Goal: Check status: Check status

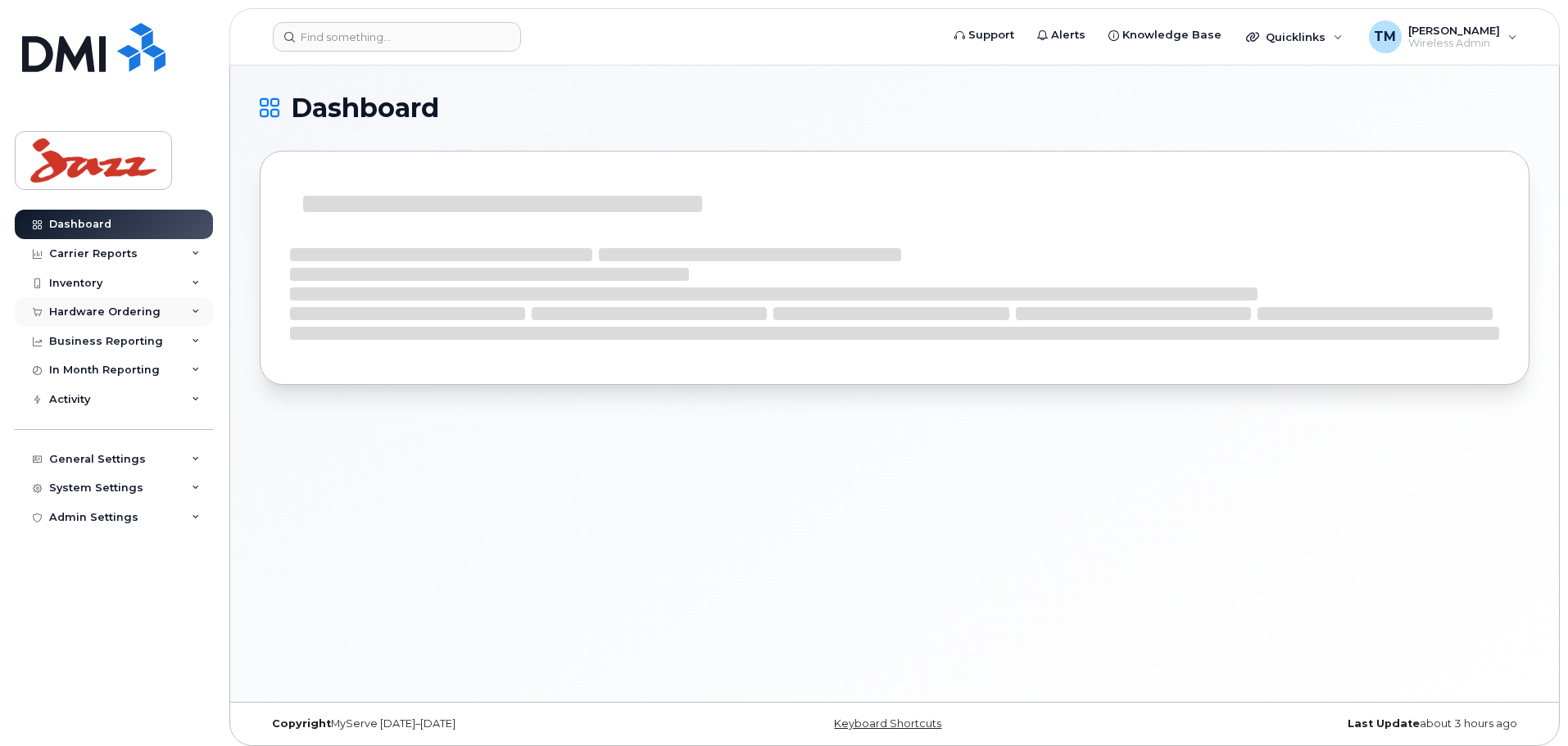
click at [129, 313] on div "Hardware Ordering" at bounding box center [105, 311] width 112 height 13
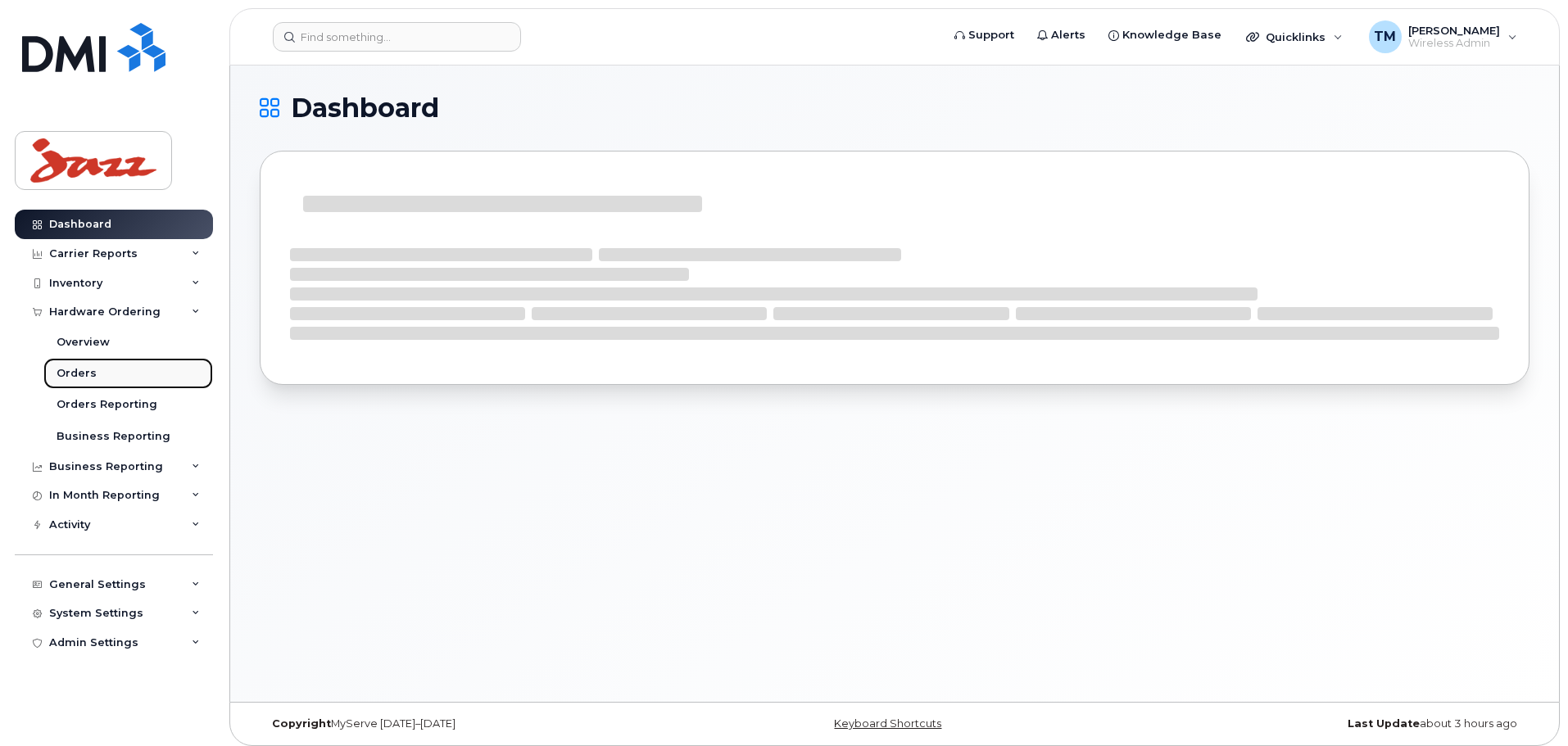
click at [82, 370] on div "Orders" at bounding box center [76, 373] width 40 height 15
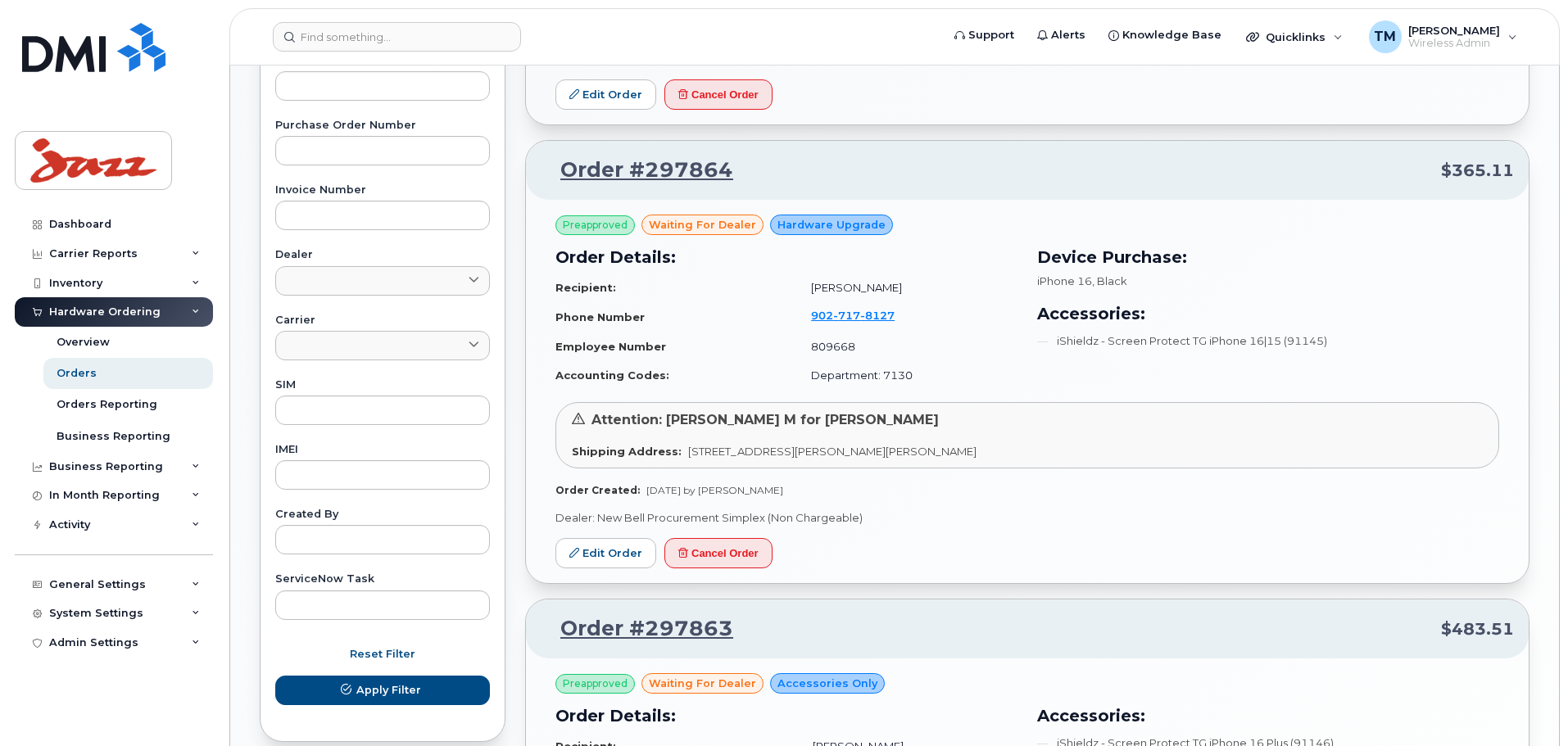
scroll to position [504, 0]
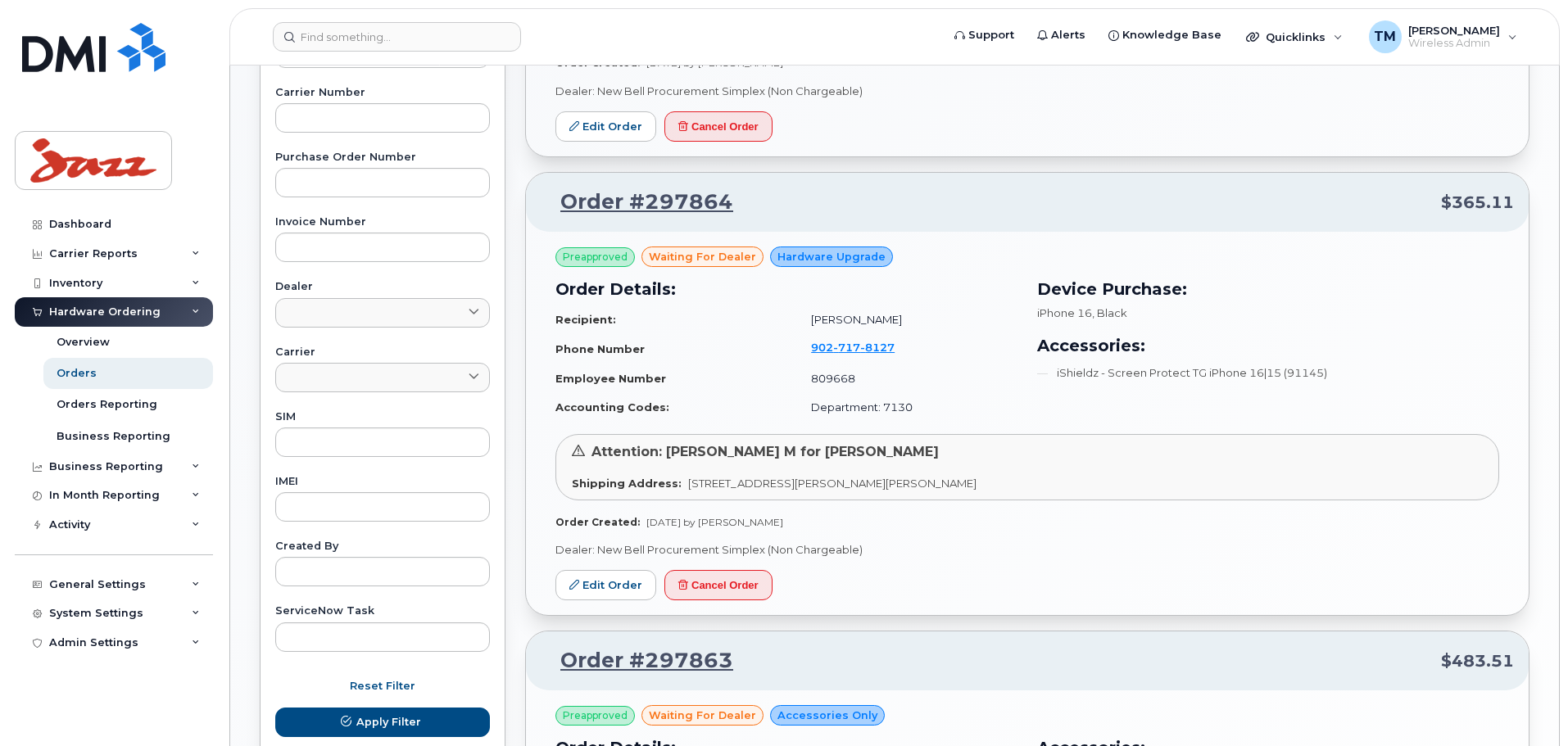
drag, startPoint x: 1099, startPoint y: 524, endPoint x: 1097, endPoint y: 488, distance: 36.1
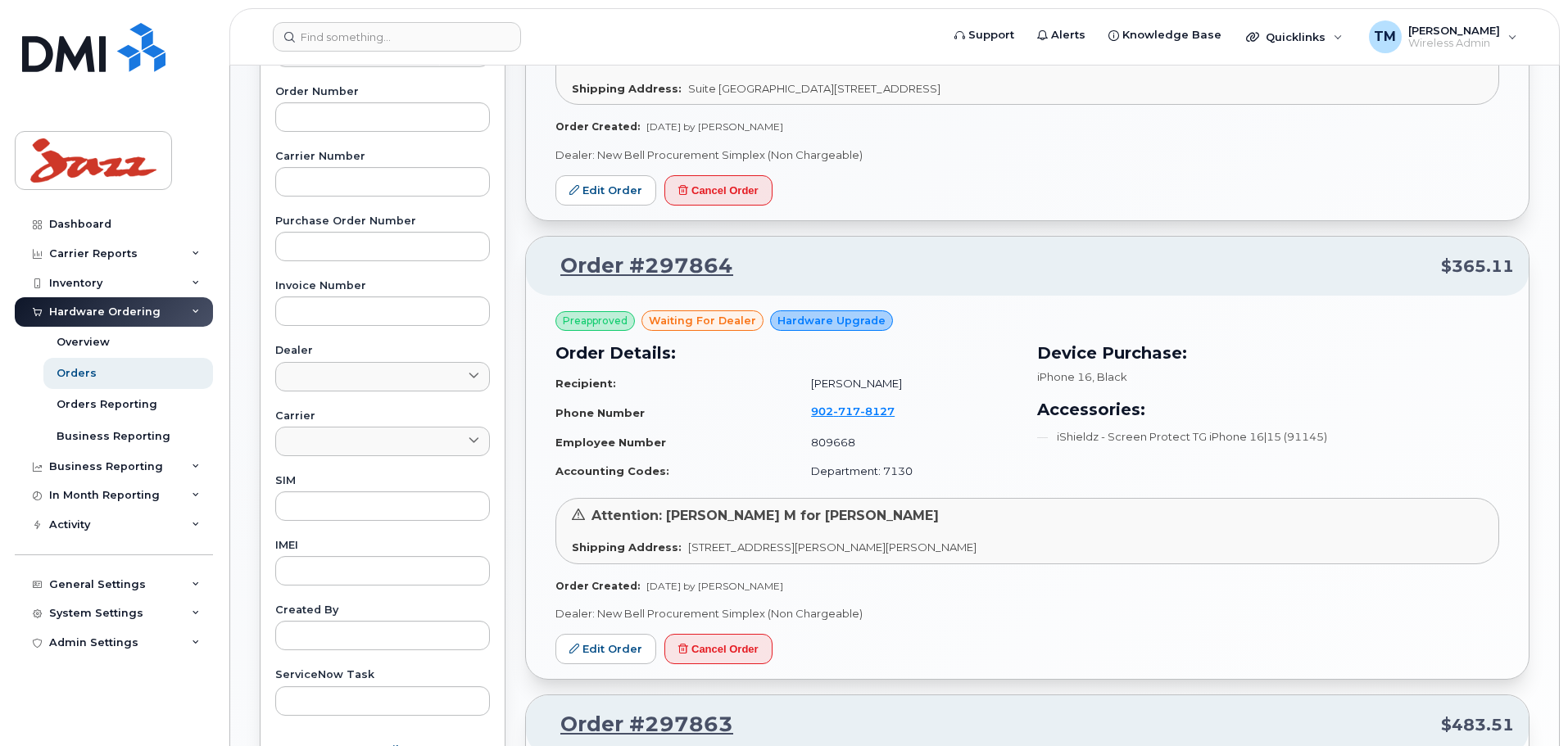
scroll to position [0, 0]
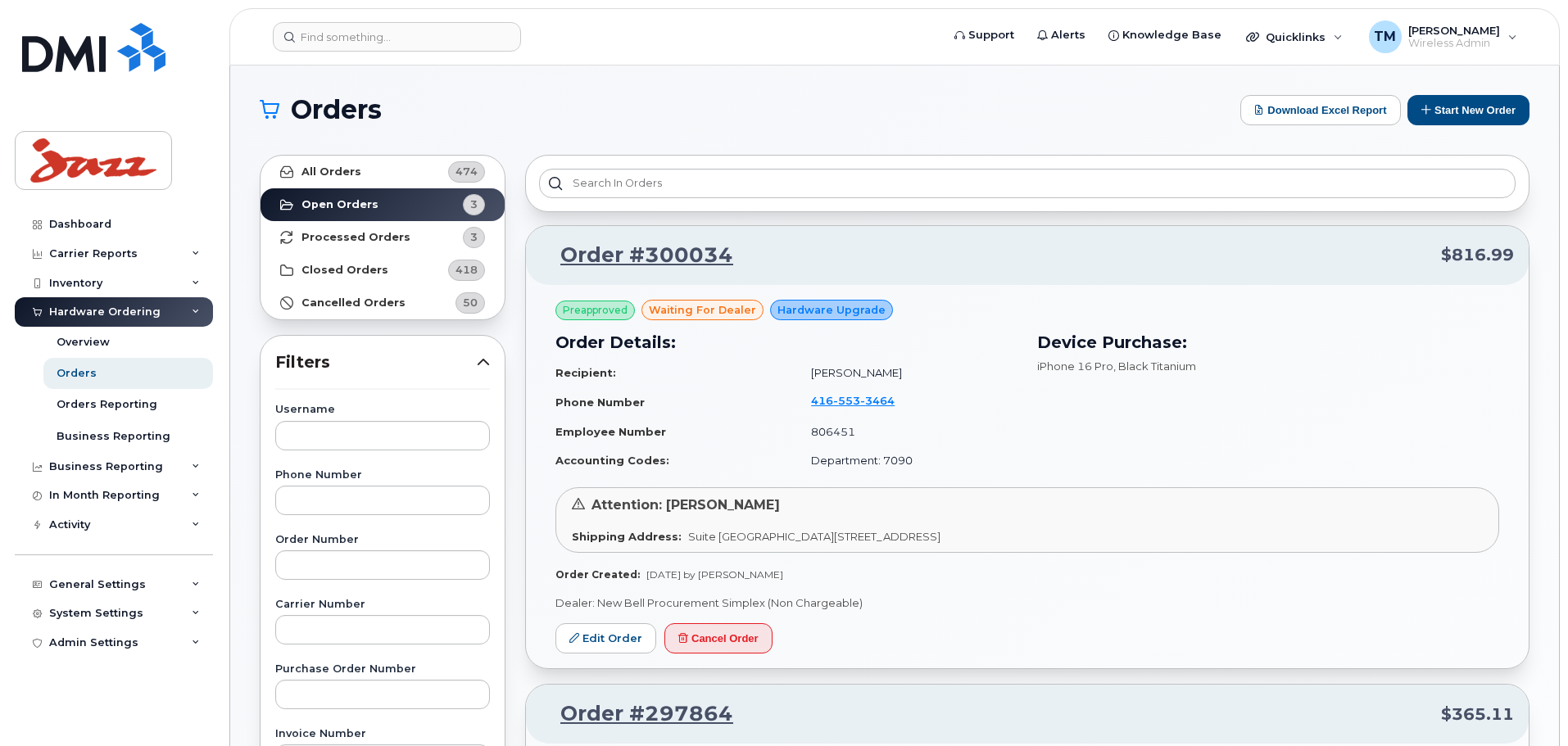
drag, startPoint x: 1042, startPoint y: 565, endPoint x: 1057, endPoint y: 330, distance: 235.5
click at [362, 231] on strong "Processed Orders" at bounding box center [356, 237] width 109 height 13
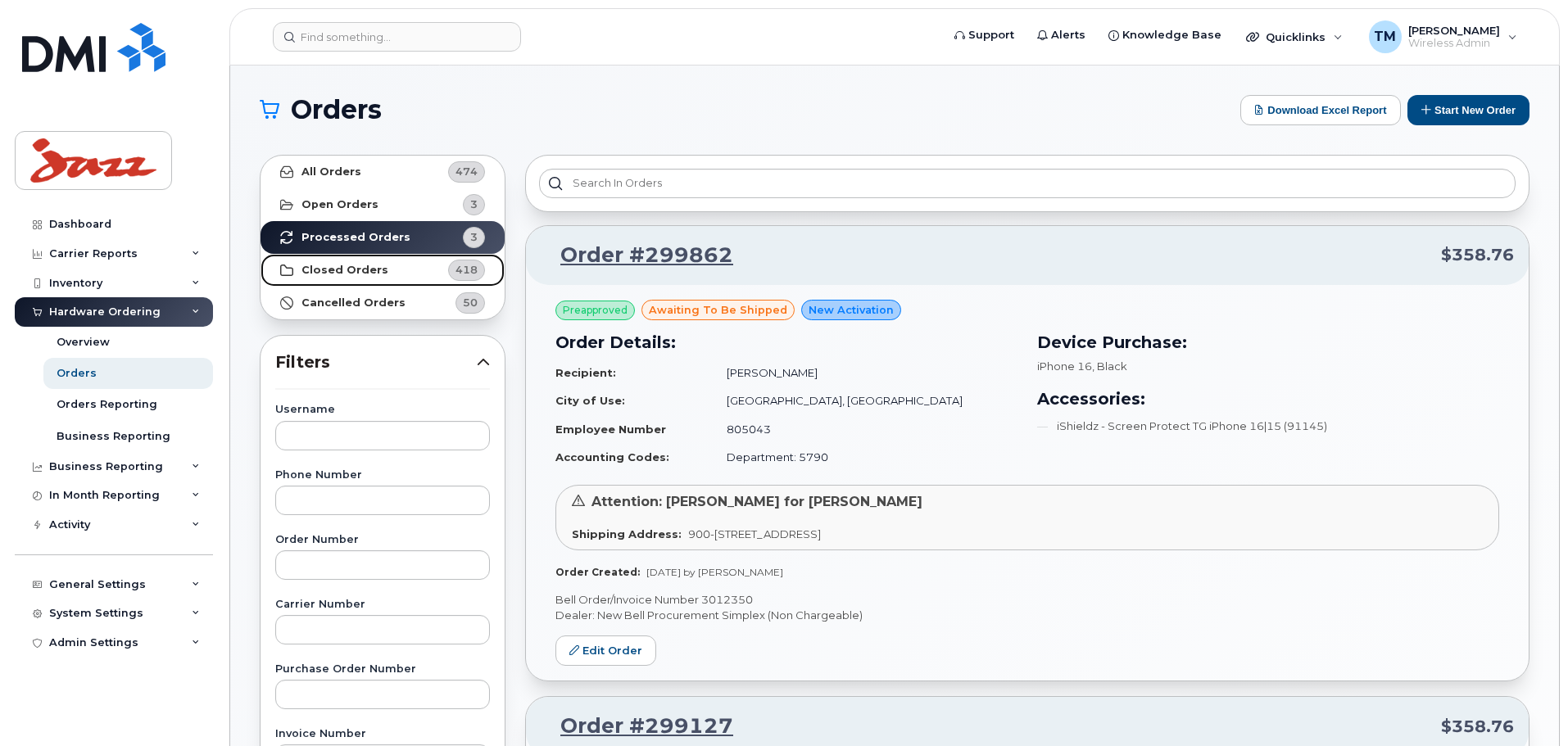
click at [396, 269] on link "Closed Orders 418" at bounding box center [382, 270] width 244 height 33
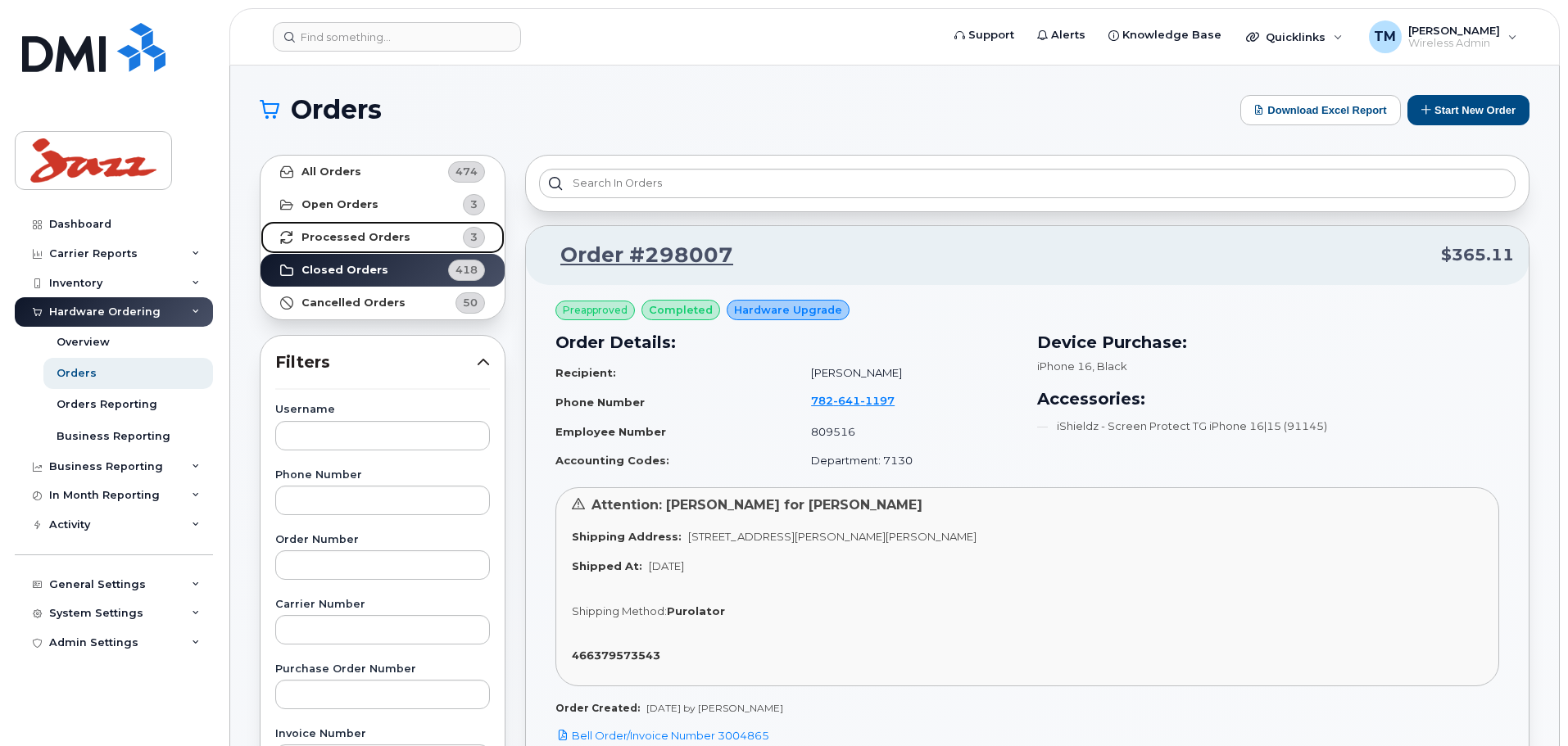
click at [390, 234] on strong "Processed Orders" at bounding box center [356, 237] width 109 height 13
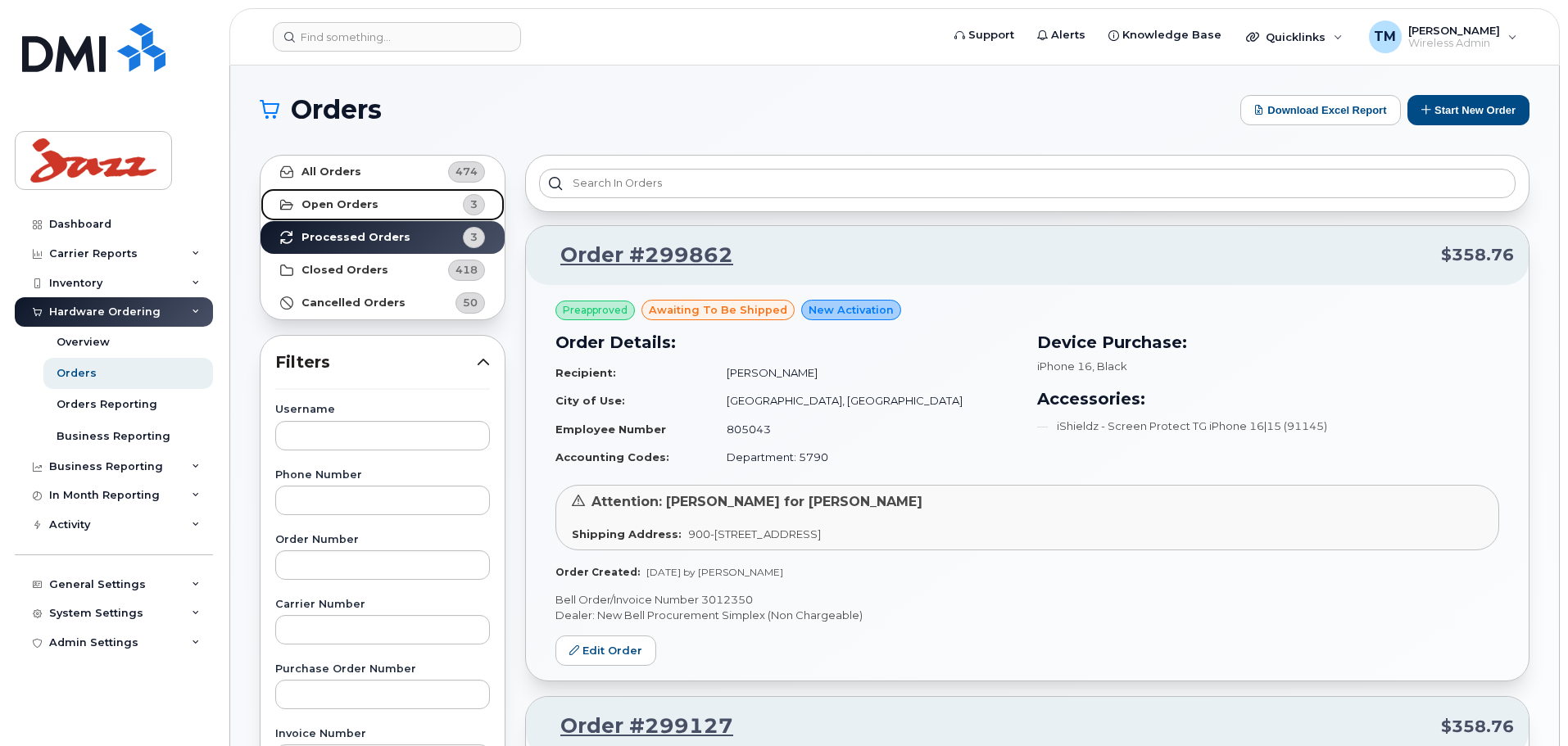
click at [409, 198] on link "Open Orders 3" at bounding box center [382, 204] width 244 height 33
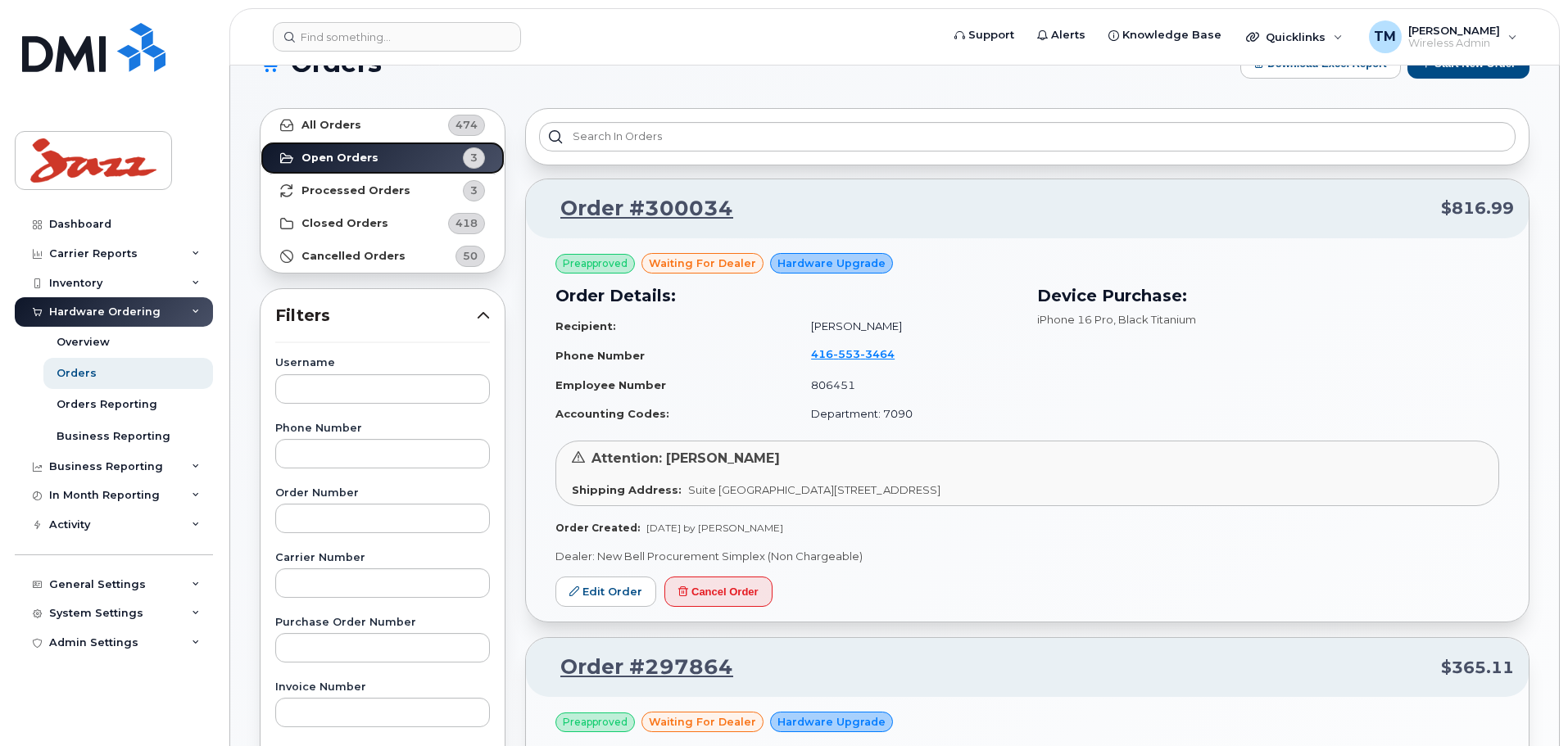
scroll to position [83, 0]
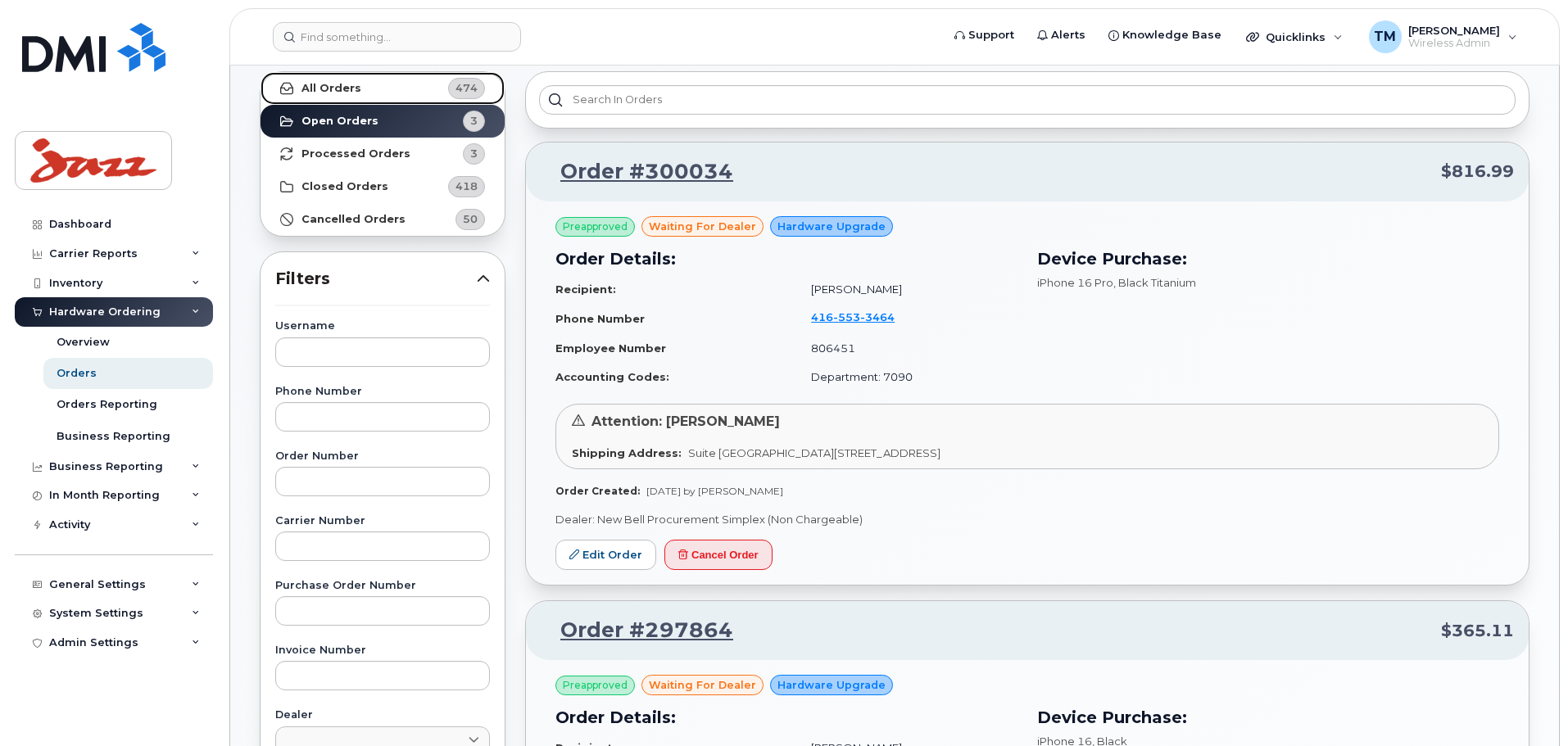
click at [359, 82] on link "All Orders 474" at bounding box center [382, 88] width 244 height 33
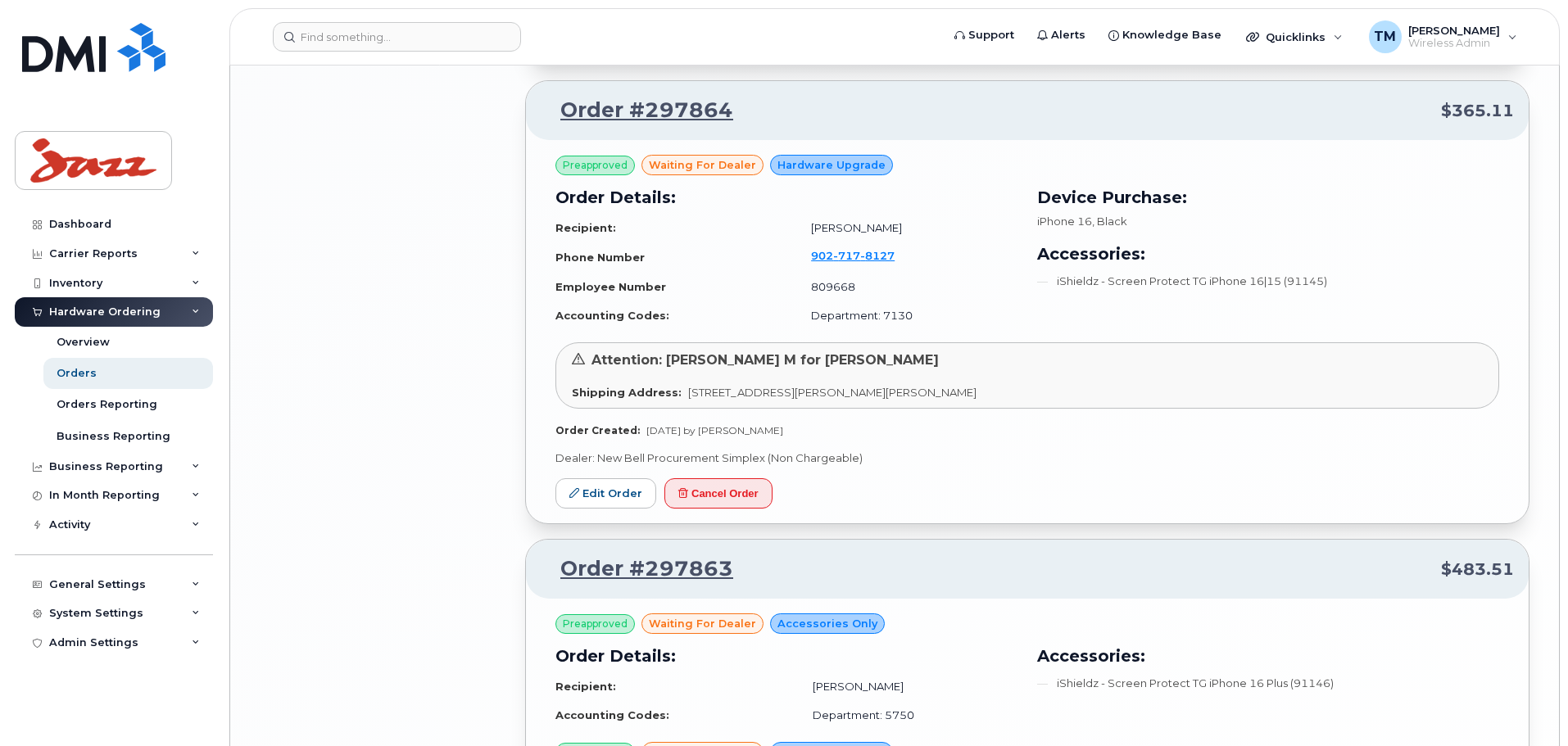
scroll to position [2949, 0]
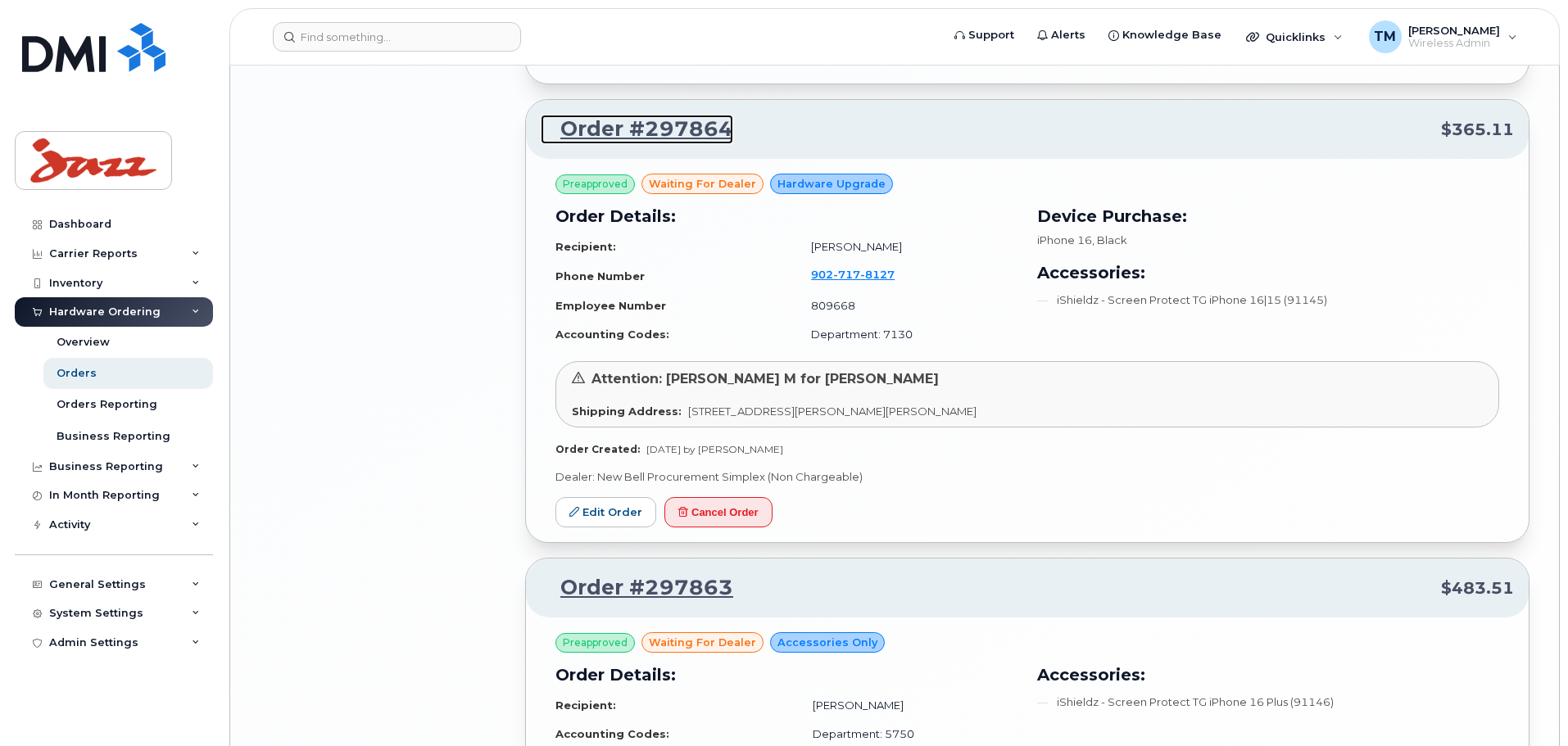
click at [651, 123] on link "Order #297864" at bounding box center [637, 129] width 192 height 29
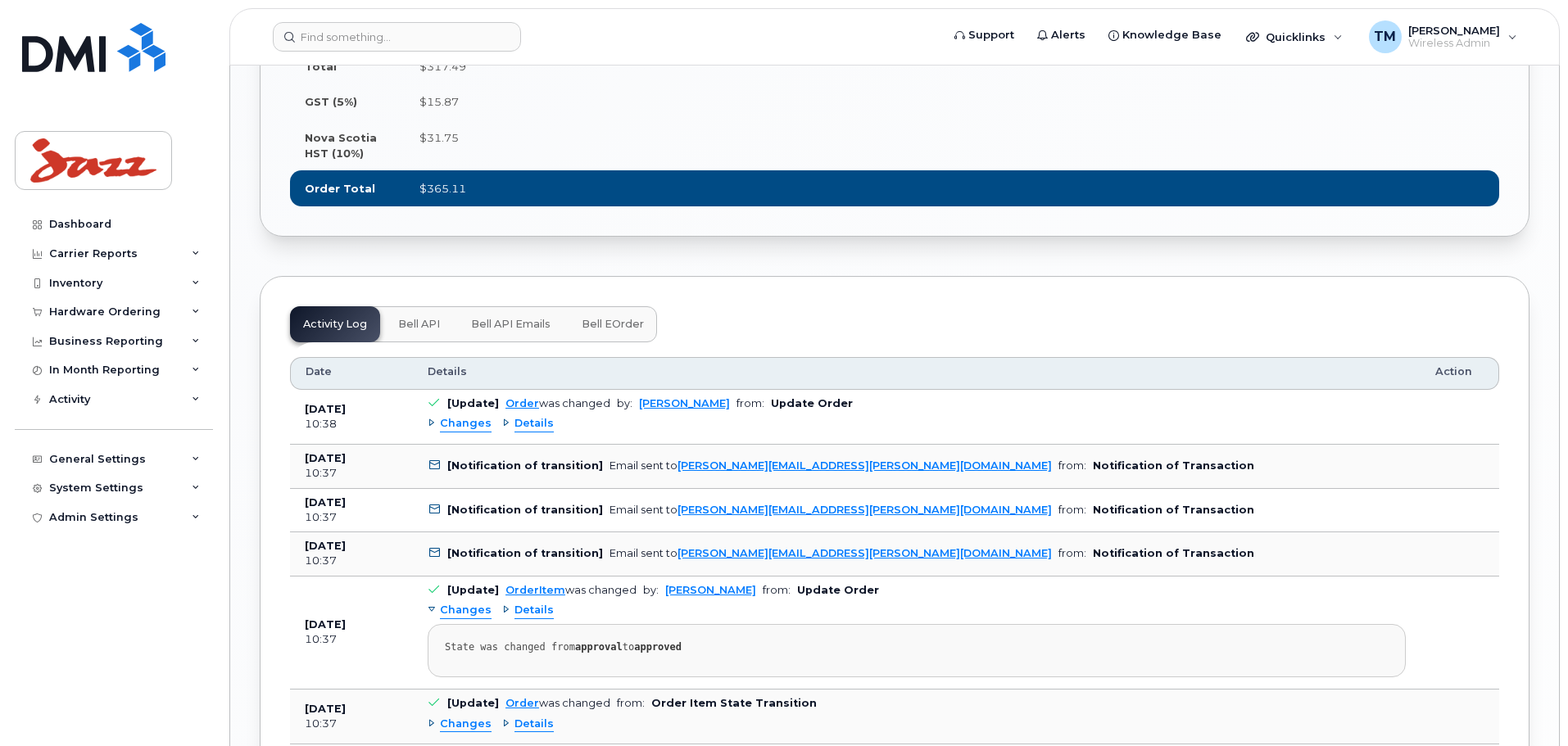
scroll to position [2047, 0]
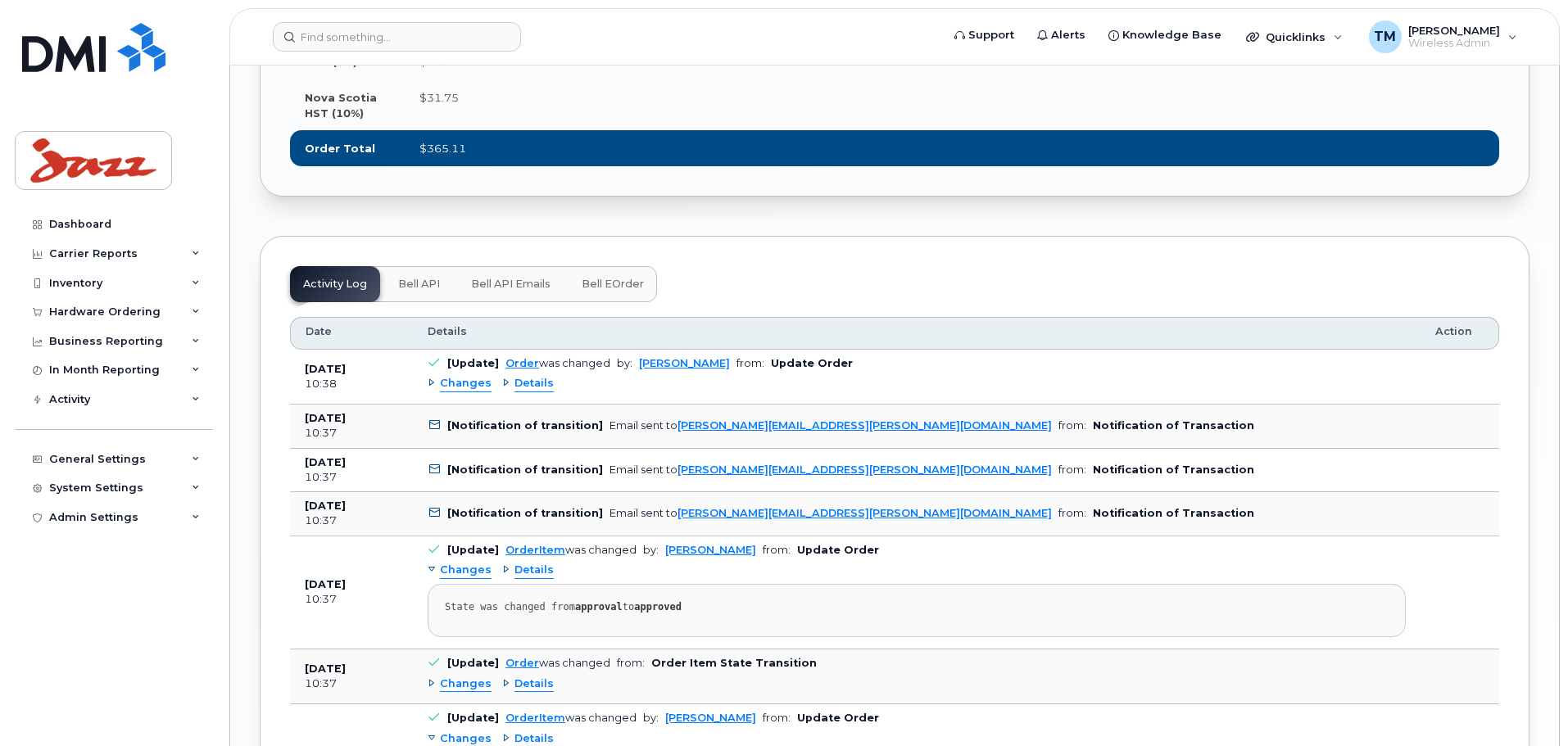
click at [523, 391] on span "Details" at bounding box center [534, 384] width 39 height 16
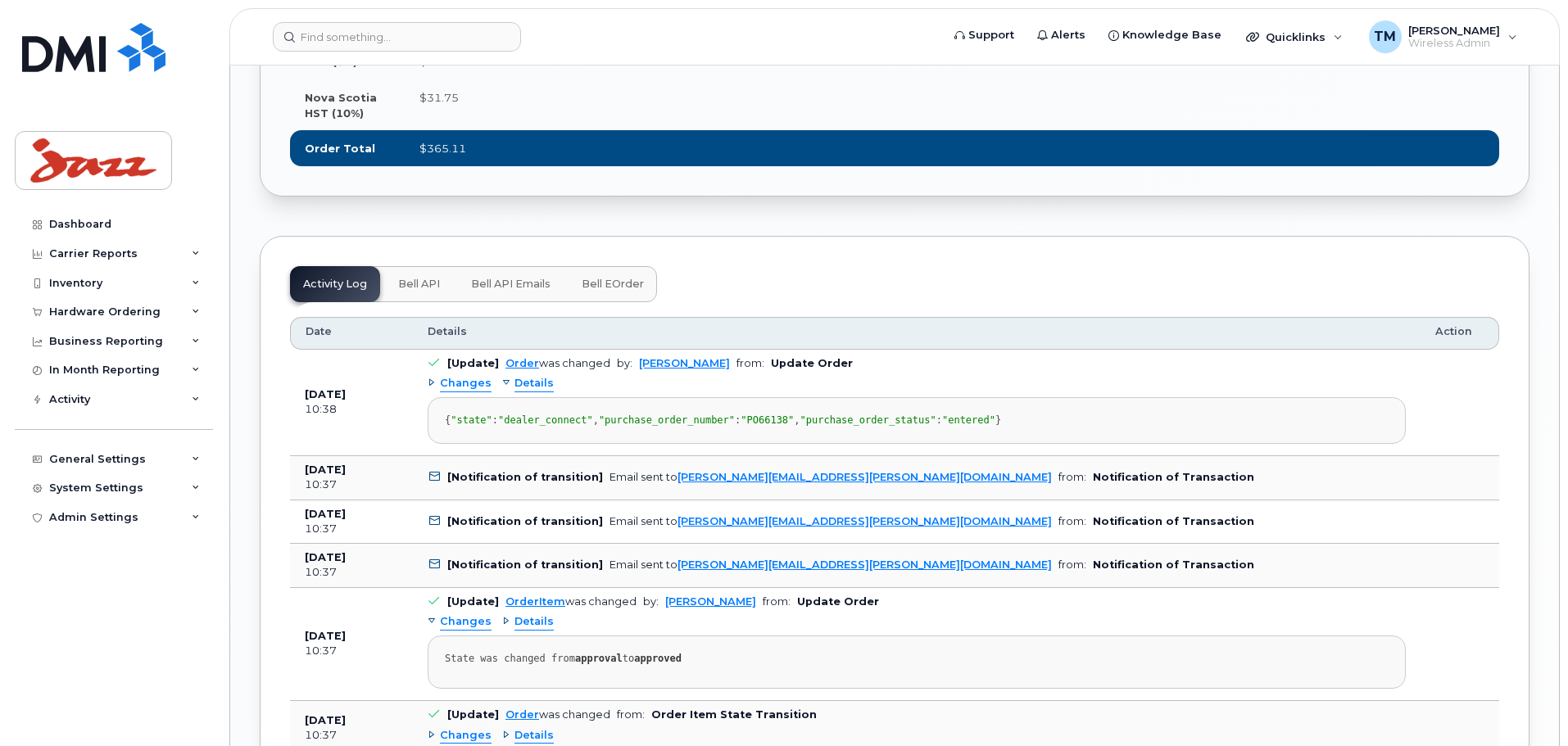
click at [524, 391] on span "Details" at bounding box center [534, 384] width 39 height 16
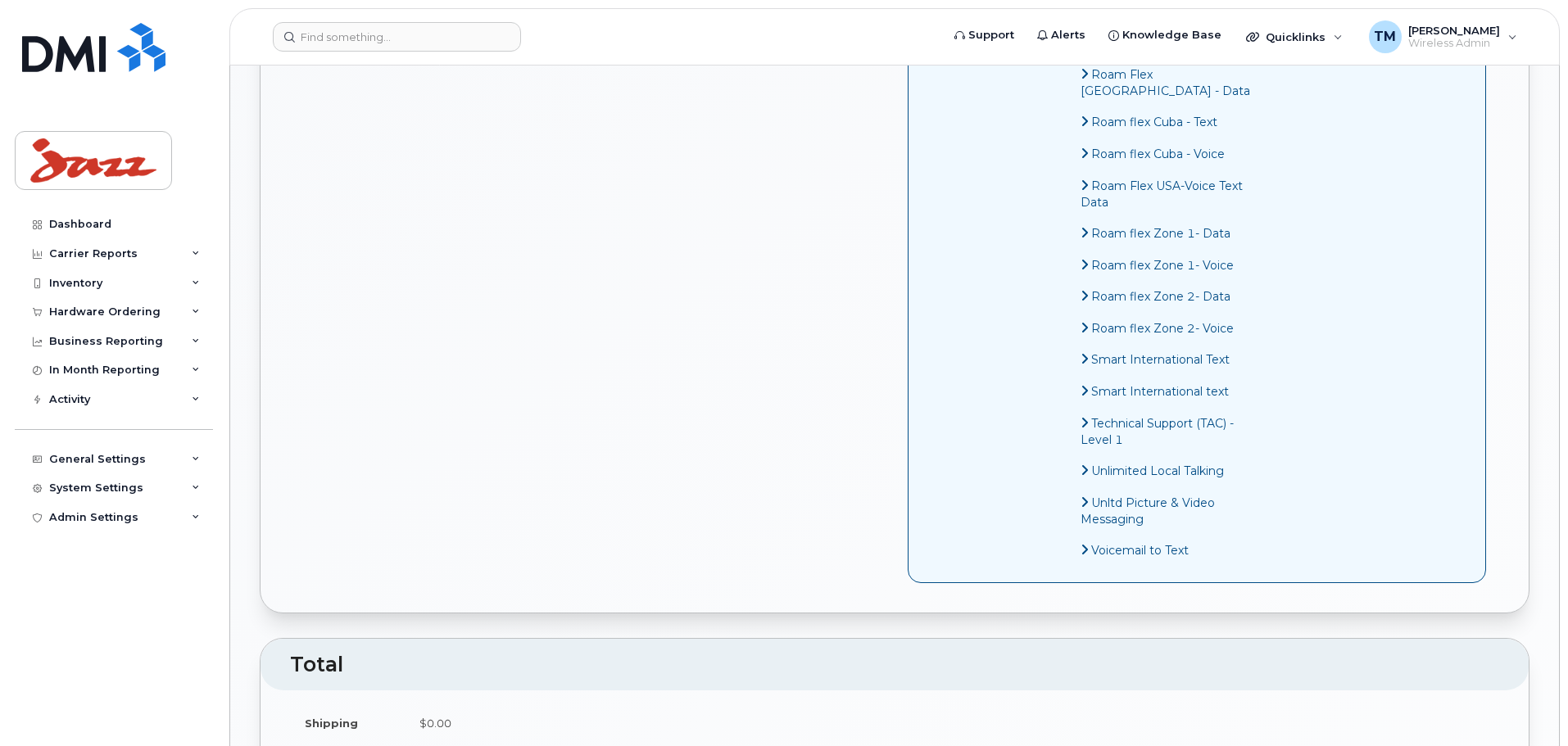
scroll to position [0, 0]
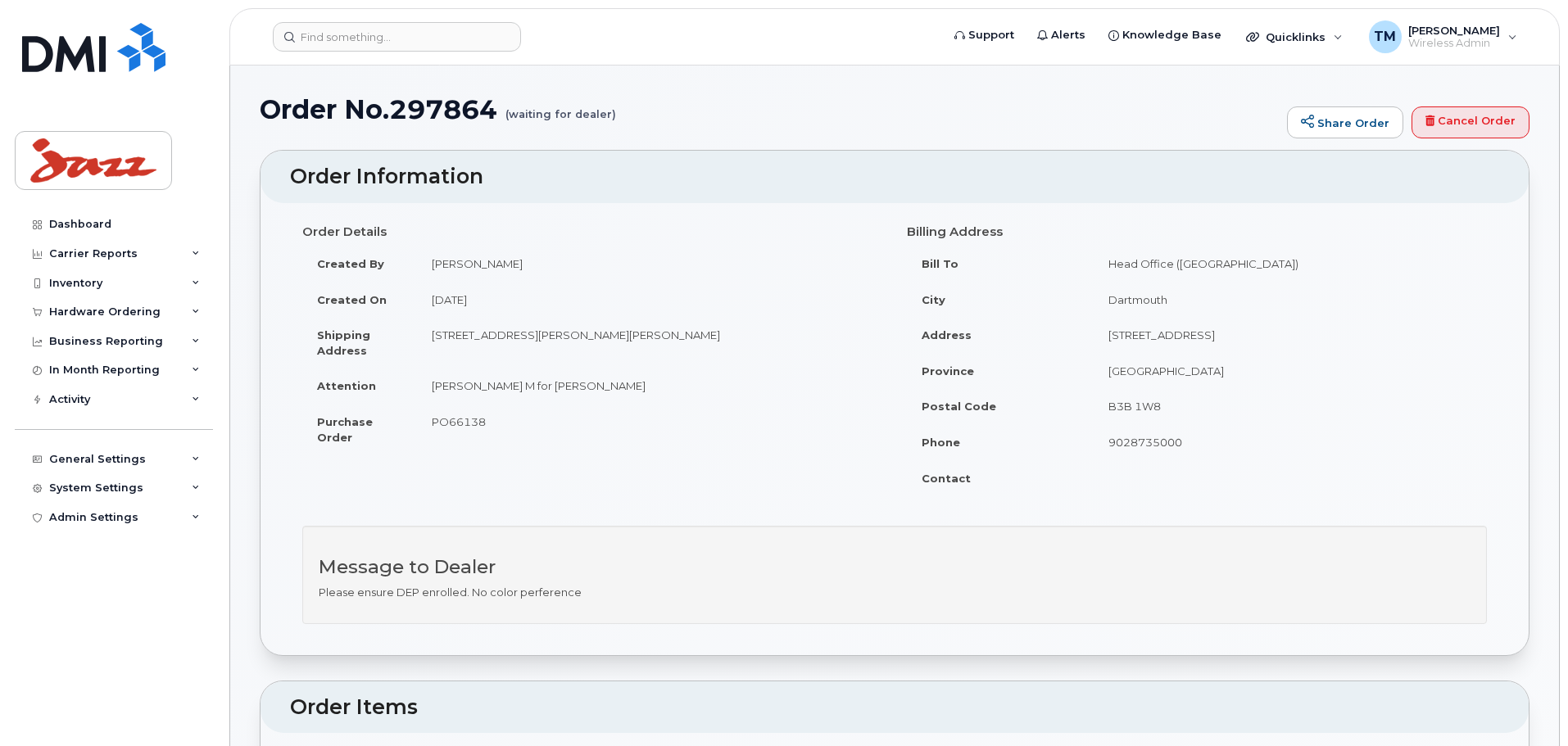
drag, startPoint x: 953, startPoint y: 681, endPoint x: 954, endPoint y: 259, distance: 422.0
drag, startPoint x: 500, startPoint y: 108, endPoint x: 247, endPoint y: 112, distance: 253.0
copy h1 "Order No.297864"
click at [682, 158] on header "Order Information" at bounding box center [894, 176] width 1268 height 52
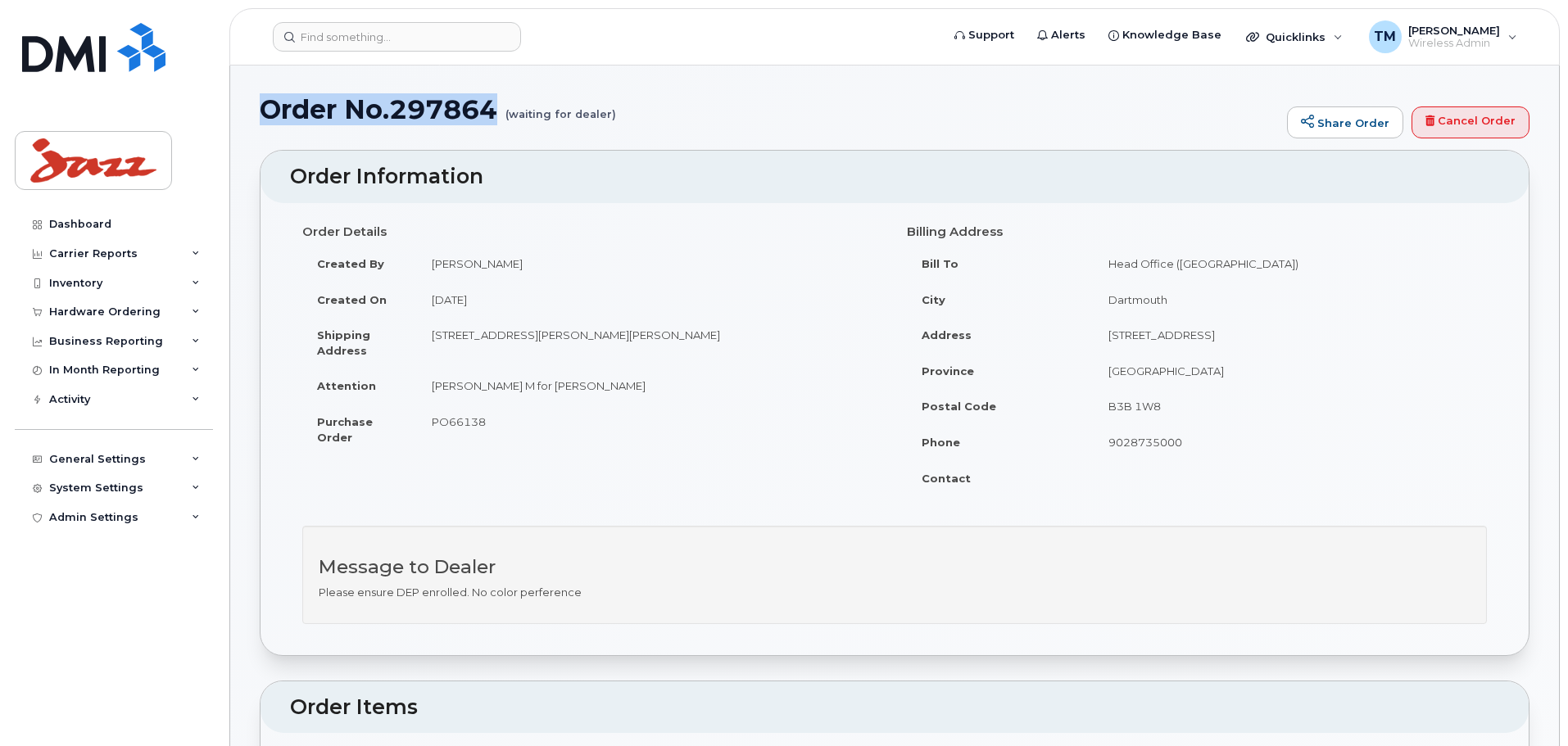
drag, startPoint x: 257, startPoint y: 113, endPoint x: 498, endPoint y: 114, distance: 241.0
copy h1 "Order No.297864"
click at [462, 304] on td "August 11, 2025" at bounding box center [650, 299] width 466 height 36
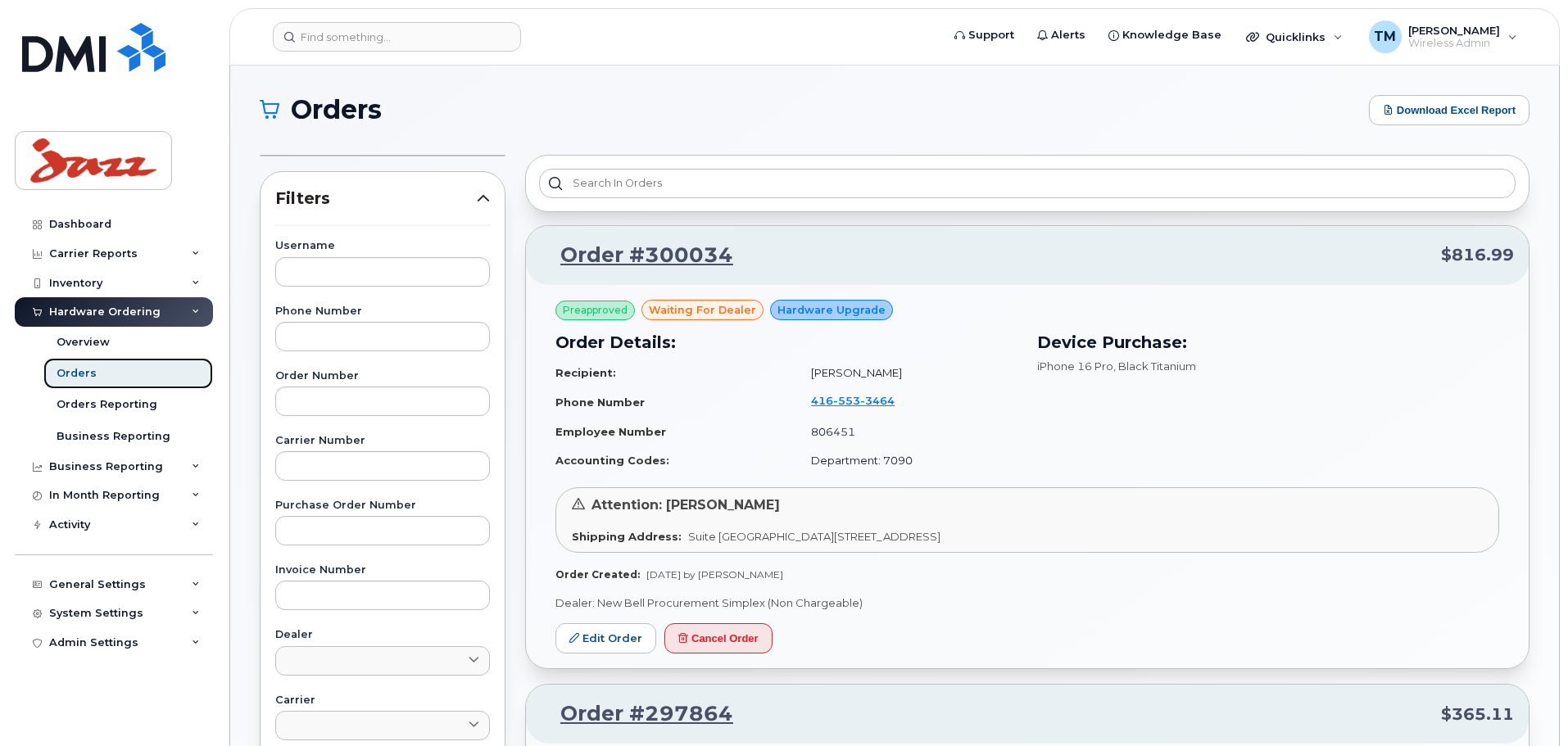
click at [98, 372] on link "Orders" at bounding box center [128, 373] width 170 height 31
click at [84, 375] on div "Orders" at bounding box center [76, 373] width 40 height 15
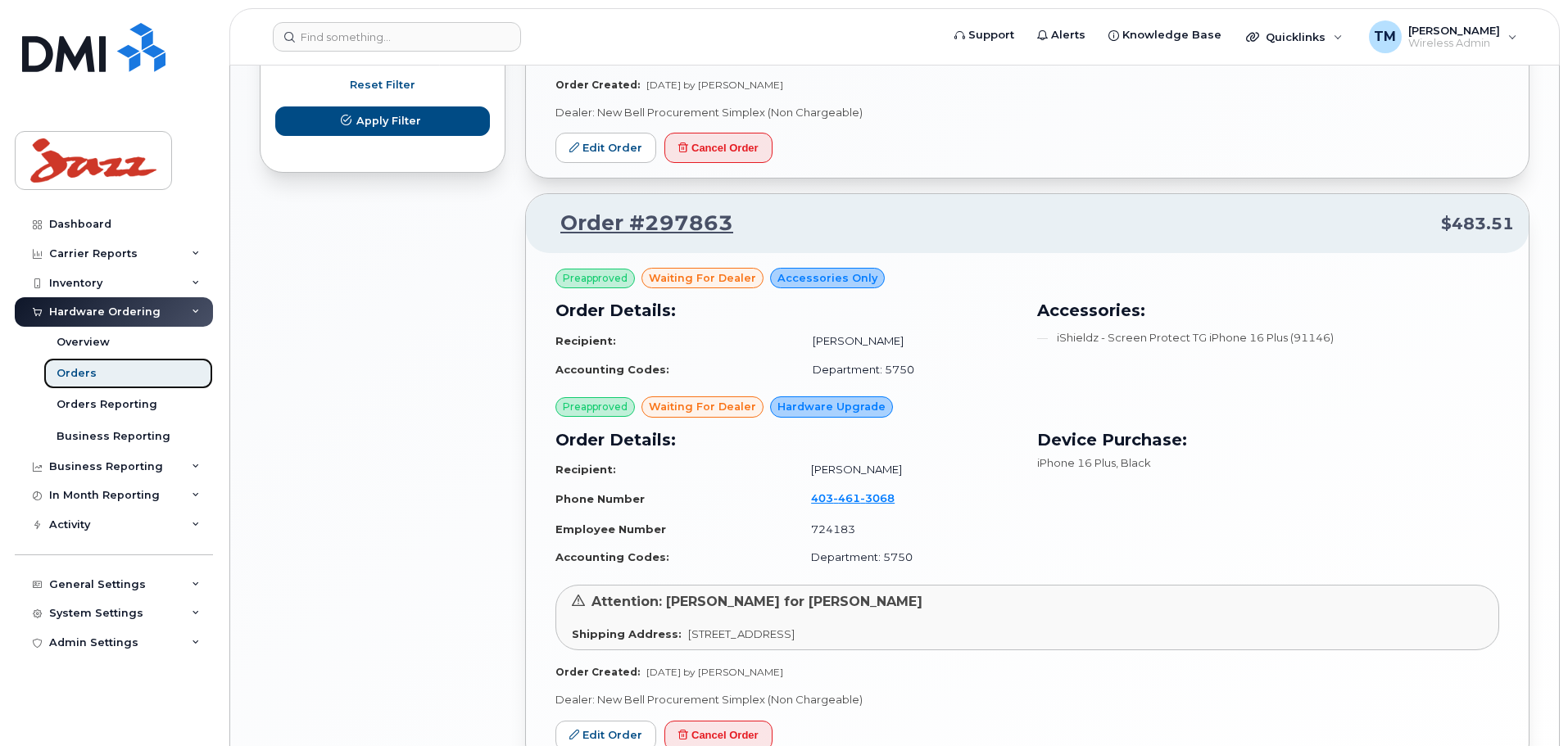
scroll to position [1066, 0]
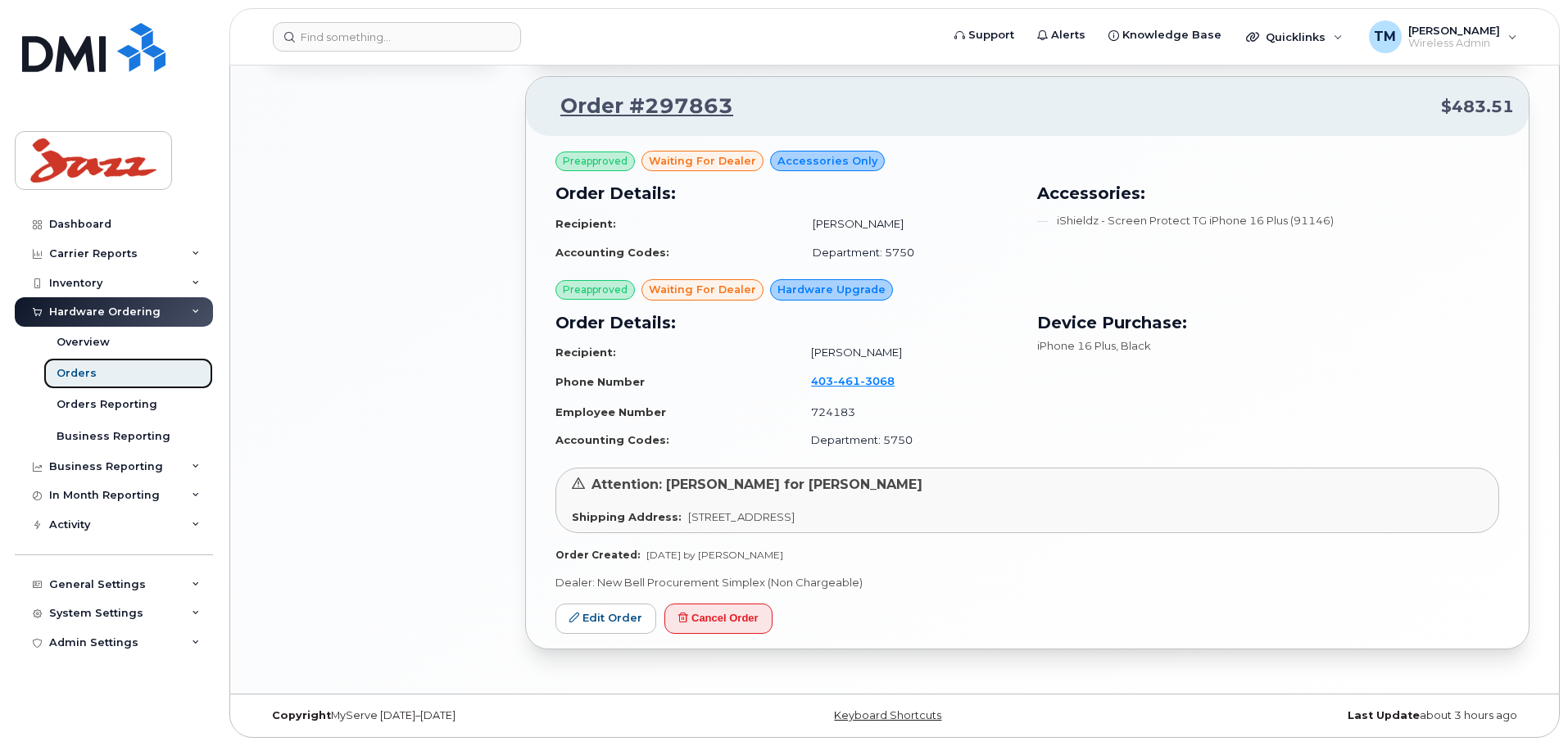
click at [105, 372] on link "Orders" at bounding box center [128, 373] width 170 height 31
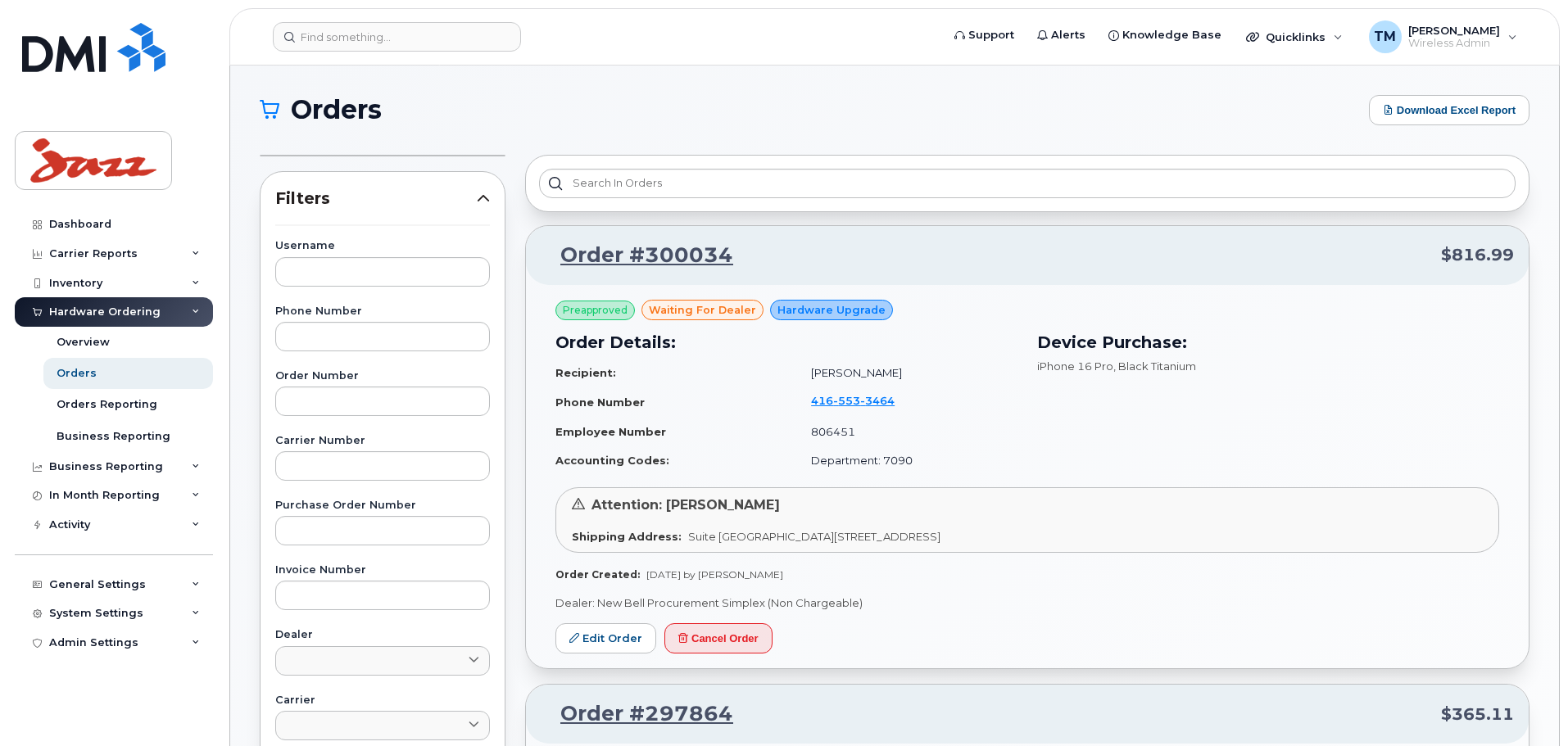
click at [482, 202] on icon at bounding box center [483, 198] width 13 height 13
click at [90, 277] on div "Inventory" at bounding box center [76, 283] width 53 height 13
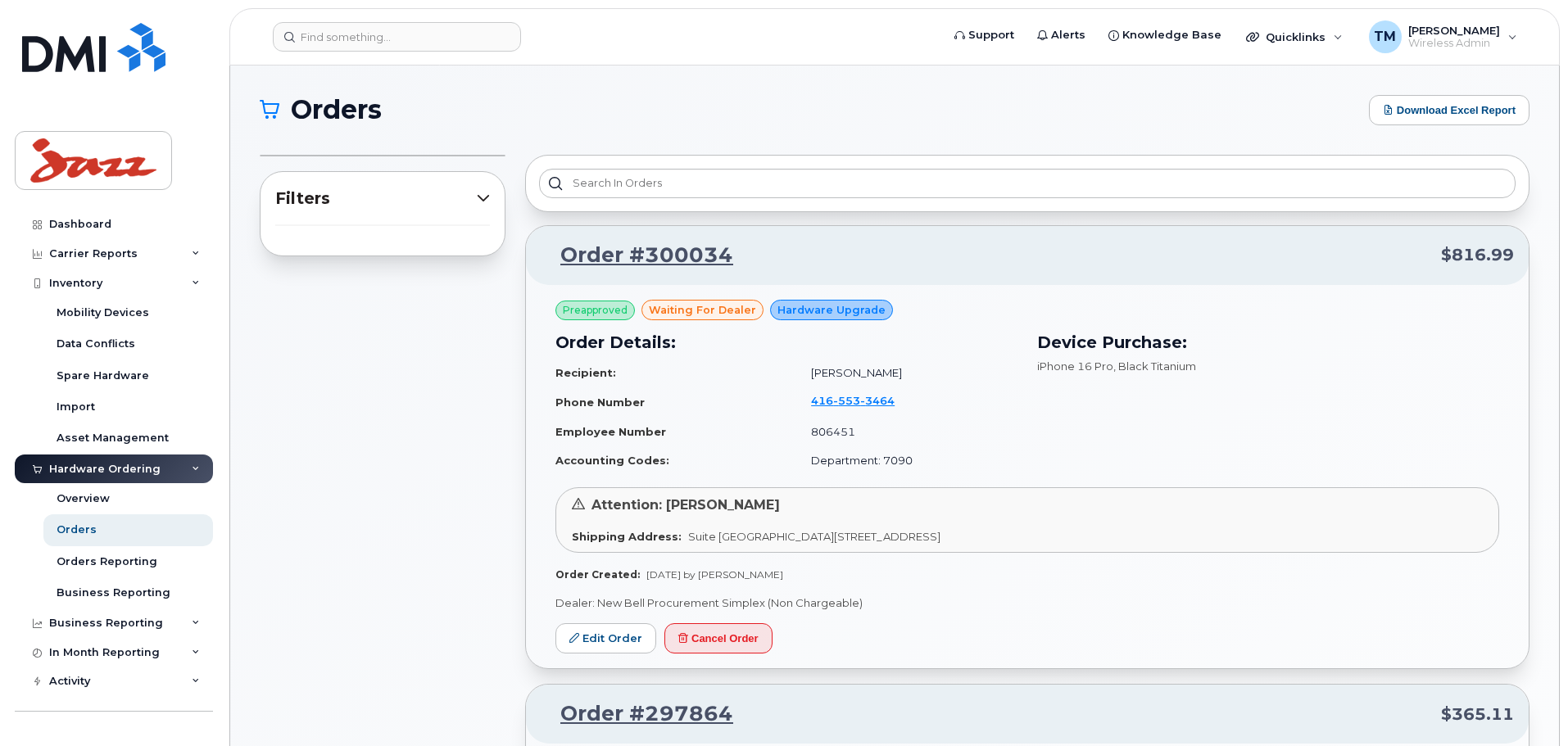
click at [98, 473] on div "Hardware Ordering" at bounding box center [105, 469] width 112 height 13
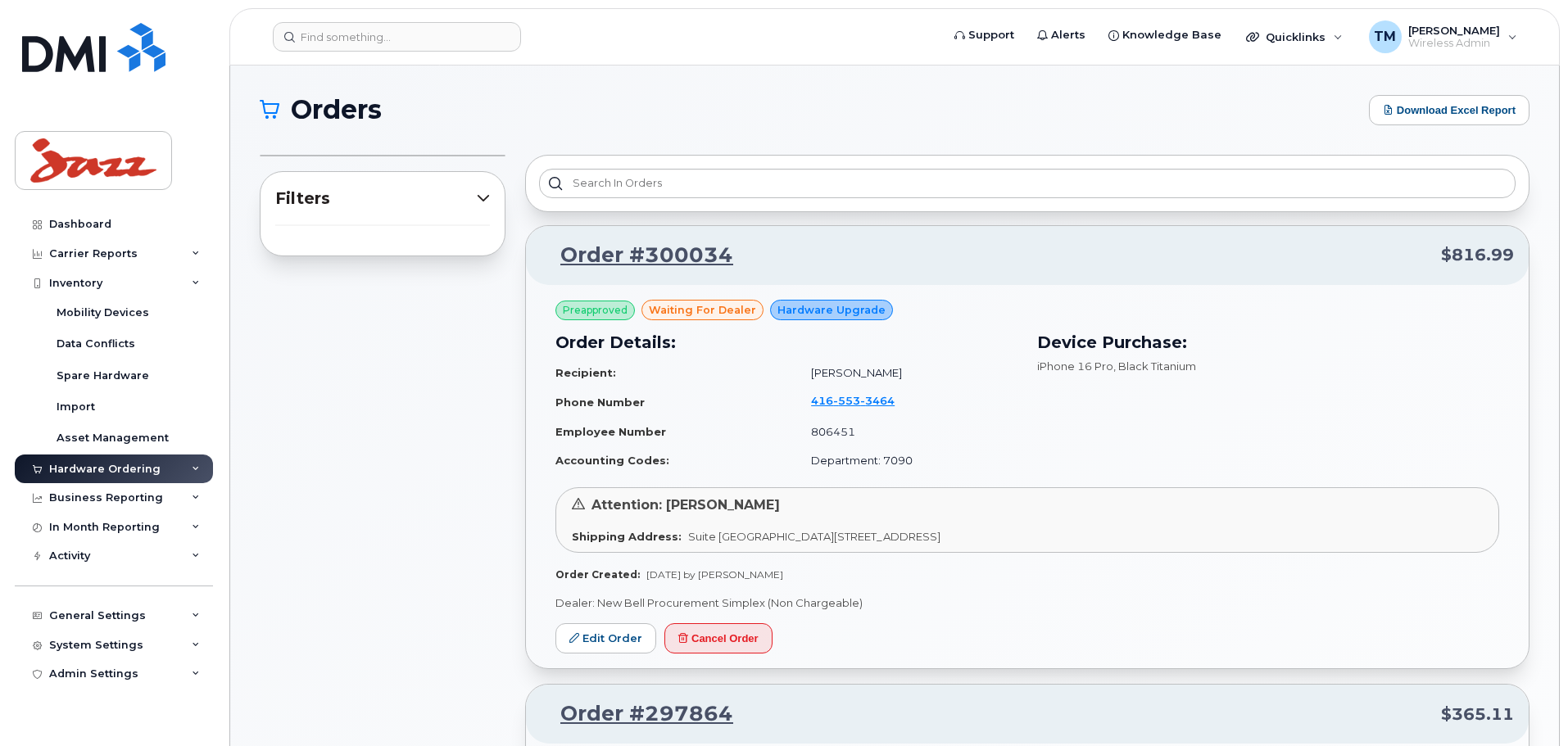
click at [128, 465] on div "Hardware Ordering" at bounding box center [105, 469] width 112 height 13
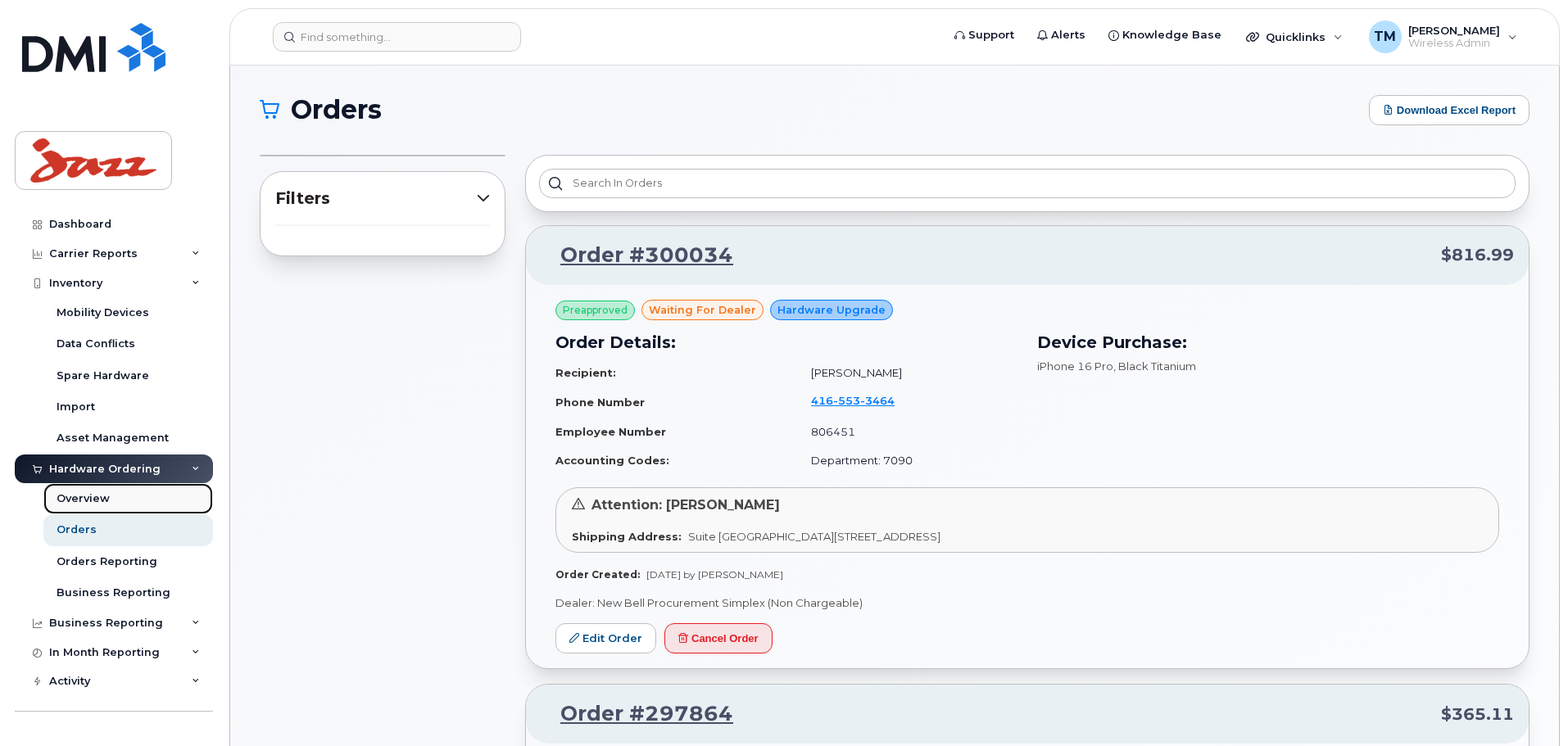
click at [103, 499] on div "Overview" at bounding box center [83, 498] width 53 height 15
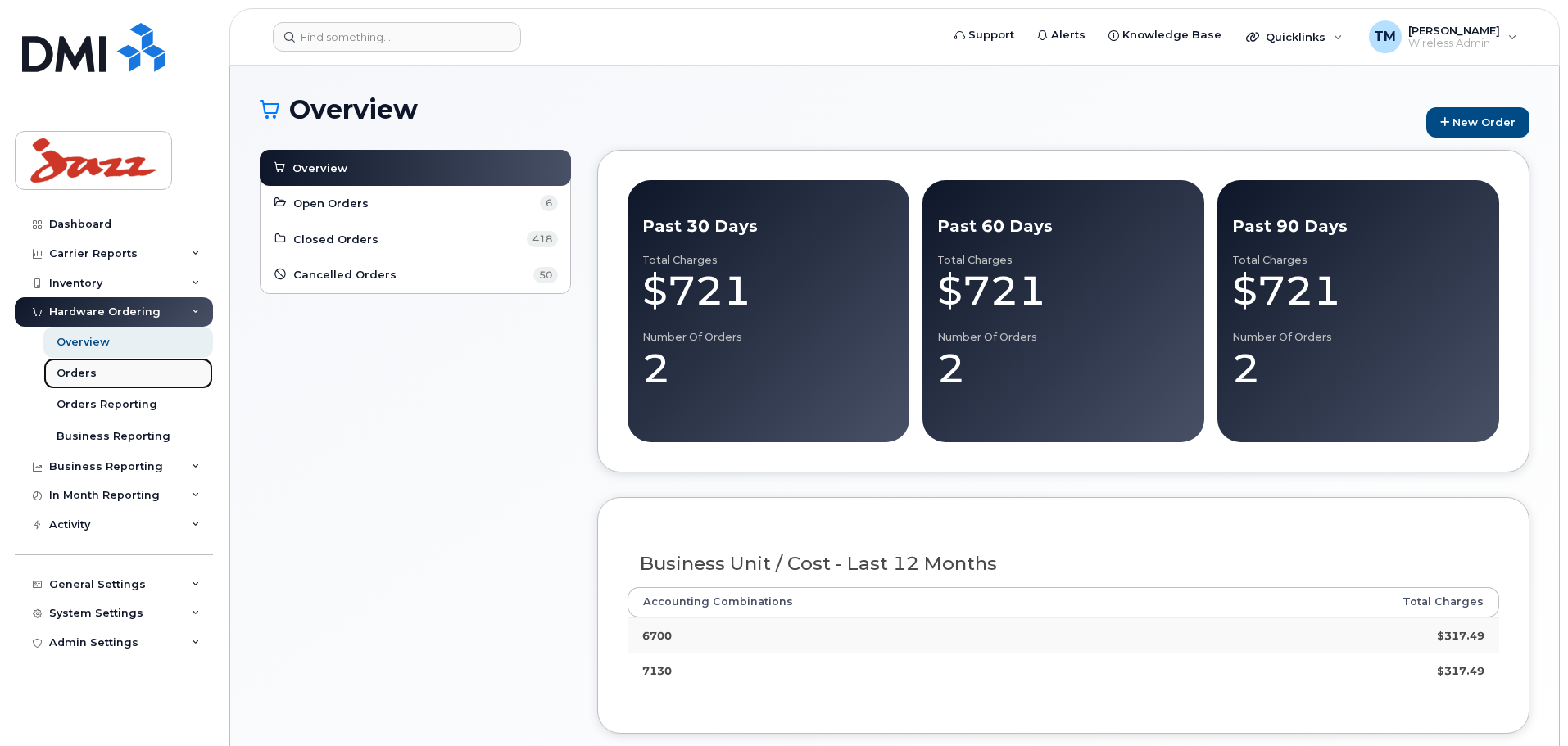
click at [100, 378] on link "Orders" at bounding box center [128, 373] width 170 height 31
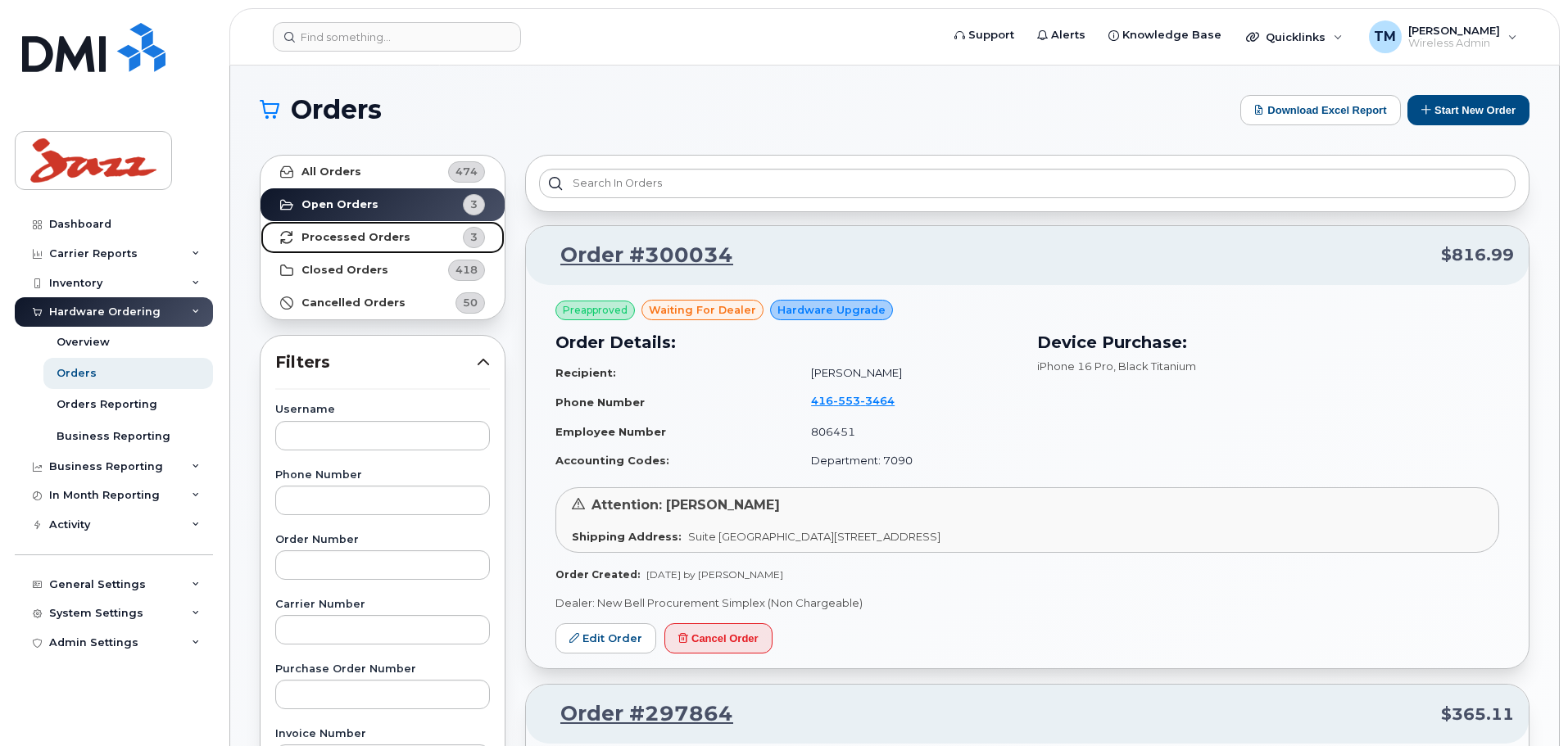
click at [376, 242] on strong "Processed Orders" at bounding box center [356, 237] width 109 height 13
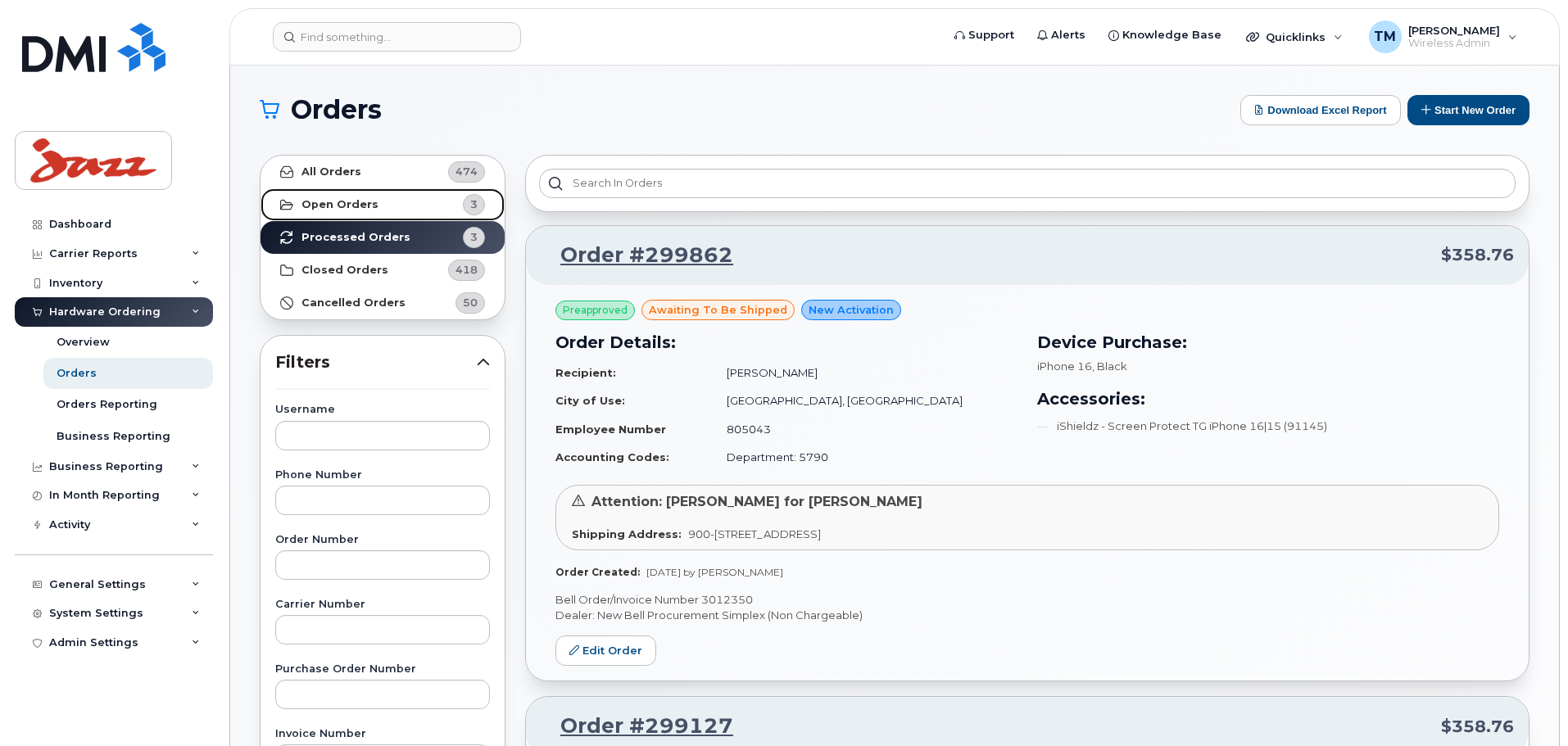
click at [359, 196] on link "Open Orders 3" at bounding box center [382, 204] width 244 height 33
